Goal: Download file/media

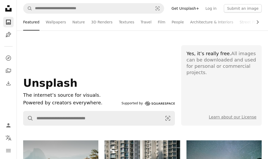
scroll to position [895, 0]
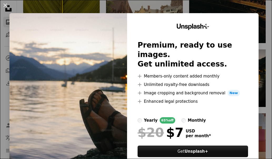
click at [259, 47] on div "An X shape Unsplash+ Premium, ready to use images. Get unlimited access. A plus…" at bounding box center [136, 79] width 272 height 159
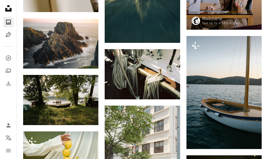
scroll to position [1052, 0]
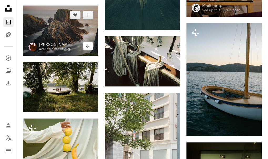
click at [89, 44] on icon "Arrow pointing down" at bounding box center [88, 46] width 4 height 6
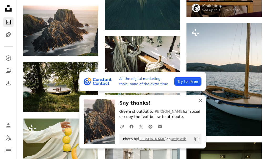
click at [201, 101] on icon "button" at bounding box center [201, 101] width 4 height 4
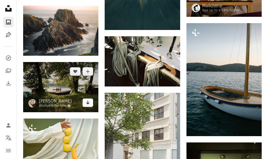
click at [88, 102] on icon "Arrow pointing down" at bounding box center [88, 102] width 4 height 6
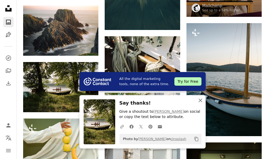
click at [198, 99] on icon "An X shape" at bounding box center [200, 100] width 6 height 6
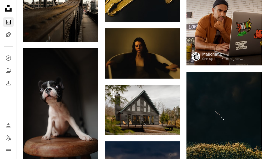
scroll to position [3394, 0]
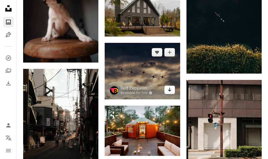
click at [170, 89] on icon "Arrow pointing down" at bounding box center [170, 90] width 4 height 6
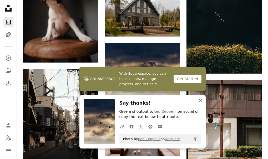
click at [199, 99] on icon "button" at bounding box center [201, 101] width 4 height 4
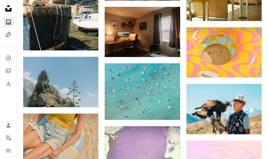
scroll to position [4917, 0]
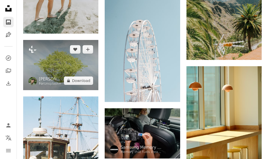
click at [81, 85] on img at bounding box center [60, 65] width 75 height 50
